Goal: Task Accomplishment & Management: Manage account settings

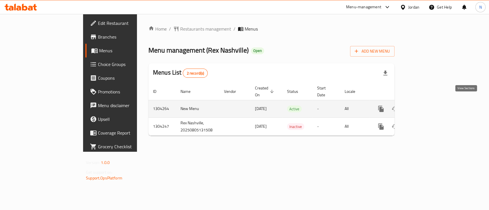
click at [425, 106] on icon "enhanced table" at bounding box center [422, 109] width 7 height 7
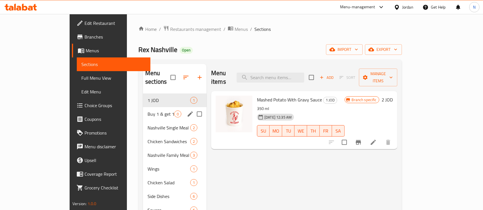
click at [143, 109] on div "Buy 1 & get 1 Free 0" at bounding box center [175, 114] width 64 height 14
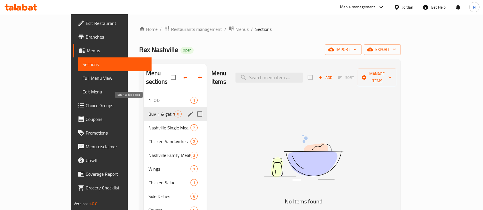
click at [148, 111] on span "Buy 1 & get 1 Free" at bounding box center [161, 114] width 26 height 7
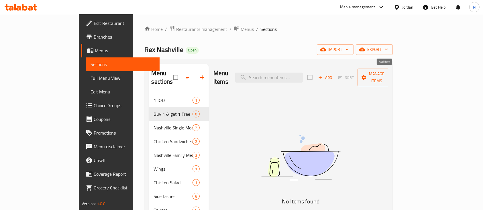
click at [322, 76] on icon "button" at bounding box center [320, 77] width 3 height 3
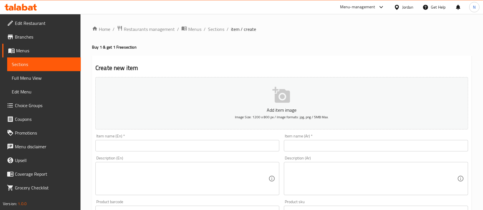
click at [166, 141] on input "text" at bounding box center [187, 145] width 184 height 11
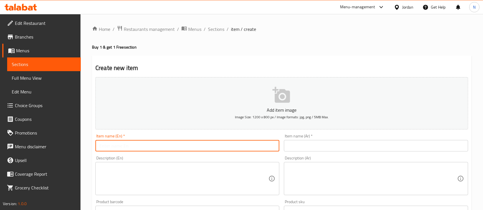
paste input "buy Rex Nashville chicken with fries get 1 fo free"
type input "buy Rex Nashville chicken with fries get 1 fo free"
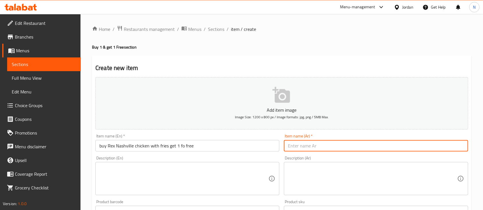
click at [294, 145] on input "text" at bounding box center [376, 145] width 184 height 11
paste input "اشتري دجاج ريكس ناشفيل مع البطاطس المقلية واحصل على واحد مجانًا"
type input "اشتري دجاج ريكس ناشفيل مع البطاطس المقلية واحصل على واحد مجانًا"
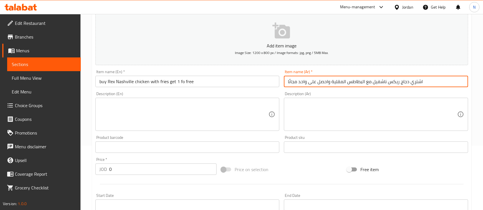
scroll to position [76, 0]
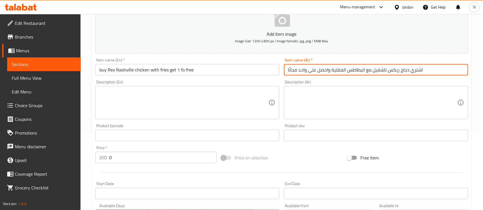
click at [135, 158] on input "0" at bounding box center [162, 157] width 107 height 11
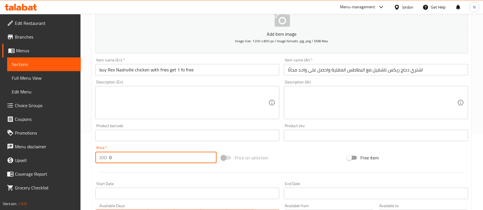
click at [135, 158] on input "0" at bounding box center [162, 157] width 107 height 11
paste input "3.95"
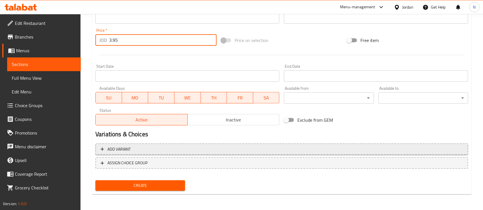
scroll to position [194, 0]
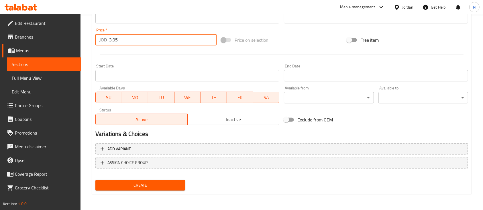
type input "3.95"
click at [147, 189] on span "Create" at bounding box center [140, 185] width 80 height 7
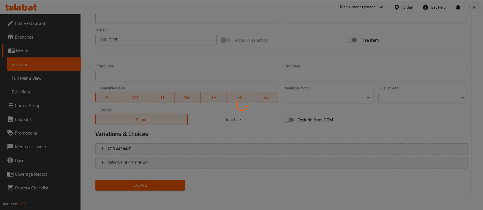
type input "0"
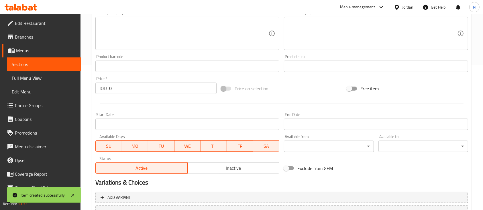
scroll to position [118, 0]
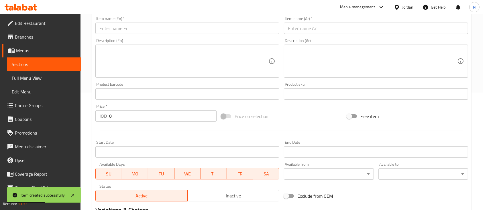
click at [174, 26] on input "text" at bounding box center [187, 28] width 184 height 11
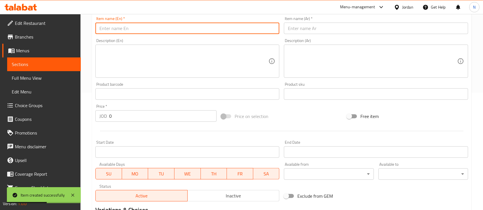
paste input "buy Cajun fries get 1 fo free"
type input "buy Cajun fries get 1 fo free"
click at [352, 26] on input "text" at bounding box center [376, 28] width 184 height 11
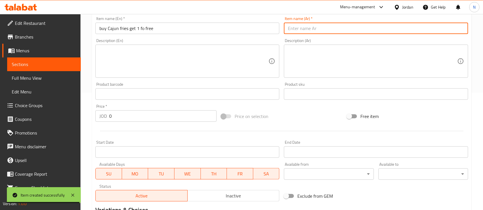
paste input "اشتري بطاطس كاجون واحصل على واحدة مجانًا"
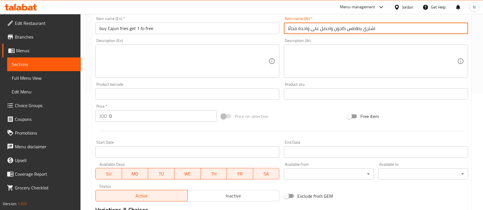
type input "اشتري بطاطس كاجون واحصل على واحدة مجانًا"
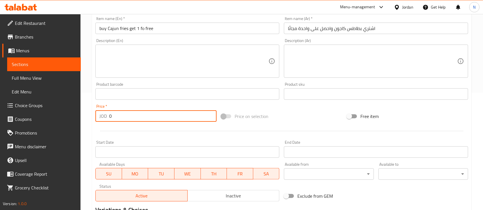
drag, startPoint x: 118, startPoint y: 118, endPoint x: 109, endPoint y: 117, distance: 9.2
click at [109, 117] on input "0" at bounding box center [162, 116] width 107 height 11
paste input "1.75"
drag, startPoint x: 109, startPoint y: 117, endPoint x: 108, endPoint y: 130, distance: 12.9
click at [108, 118] on div "JOD 1.75 Price *" at bounding box center [155, 116] width 121 height 11
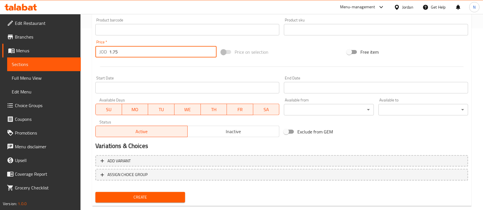
scroll to position [194, 0]
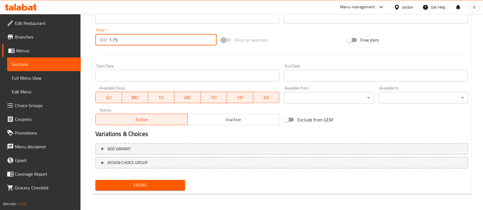
type input "1.75"
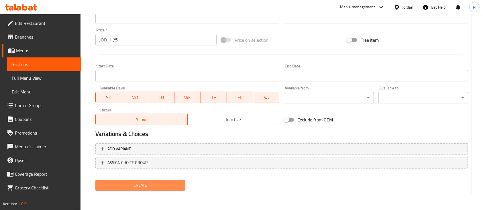
click at [119, 185] on span "Create" at bounding box center [140, 185] width 80 height 7
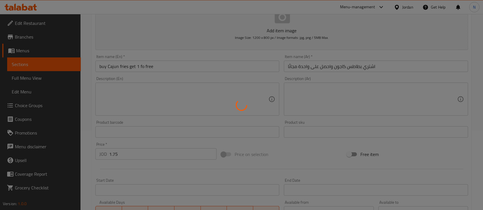
type input "0"
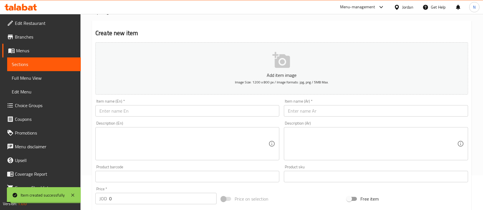
scroll to position [0, 0]
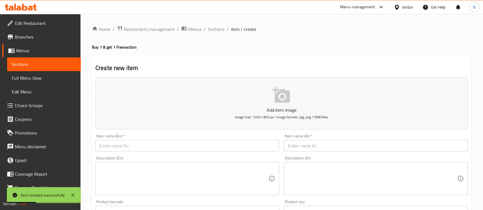
click at [25, 37] on span "Branches" at bounding box center [45, 36] width 61 height 7
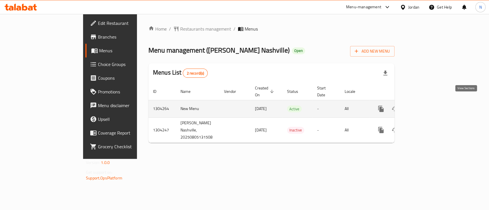
click at [429, 104] on link "enhanced table" at bounding box center [422, 109] width 14 height 14
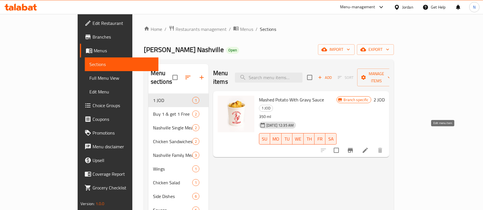
click at [368, 147] on icon at bounding box center [365, 150] width 7 height 7
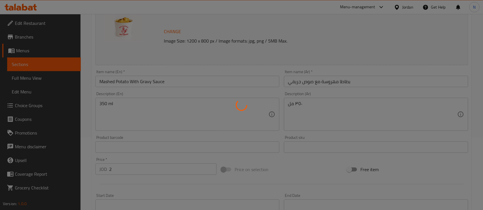
scroll to position [115, 0]
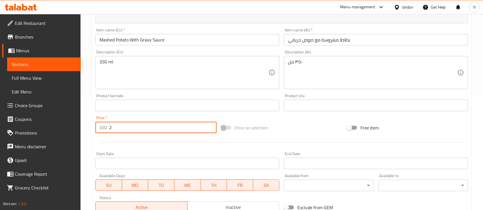
drag, startPoint x: 117, startPoint y: 125, endPoint x: 104, endPoint y: 128, distance: 12.9
click at [104, 128] on div "JOD 2 Price *" at bounding box center [155, 127] width 121 height 11
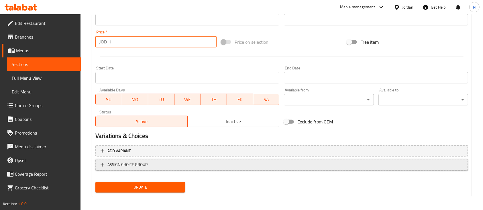
scroll to position [202, 0]
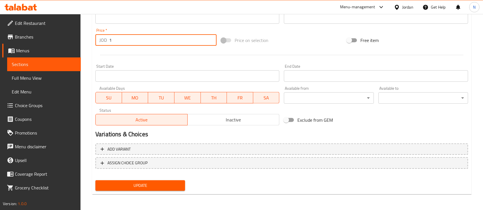
type input "1"
click at [130, 181] on button "Update" at bounding box center [140, 186] width 90 height 11
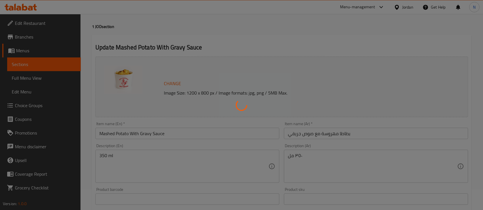
scroll to position [0, 0]
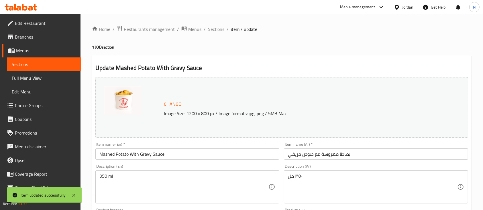
click at [226, 29] on li "/" at bounding box center [227, 29] width 2 height 7
click at [222, 29] on span "Sections" at bounding box center [216, 29] width 16 height 7
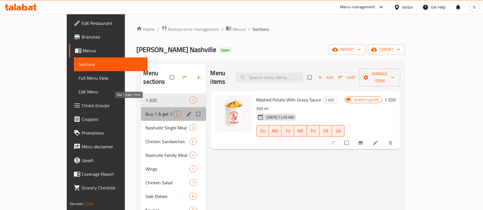
click at [145, 111] on span "Buy 1 & get 1 Free" at bounding box center [159, 114] width 28 height 7
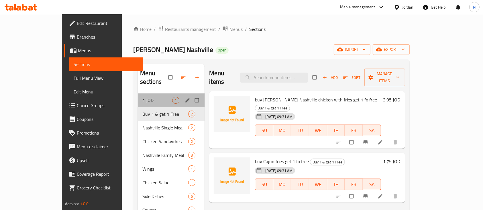
click at [138, 94] on div "1 JOD 1" at bounding box center [171, 101] width 67 height 14
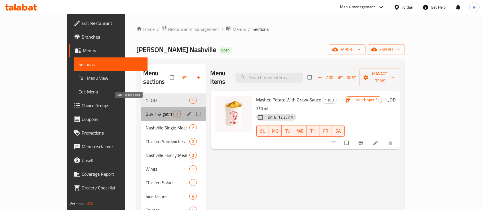
click at [145, 111] on span "Buy 1 & get 1 Free" at bounding box center [159, 114] width 28 height 7
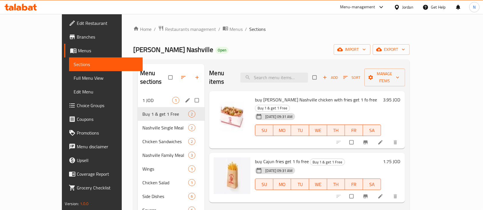
click at [138, 95] on div "1 JOD 1" at bounding box center [171, 101] width 67 height 14
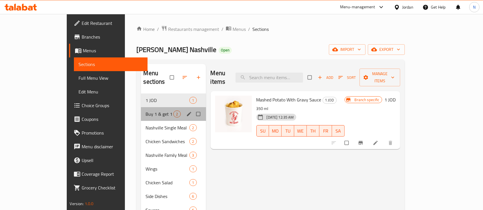
click at [141, 107] on div "Buy 1 & get 1 Free 2" at bounding box center [173, 114] width 65 height 14
